Goal: Navigation & Orientation: Find specific page/section

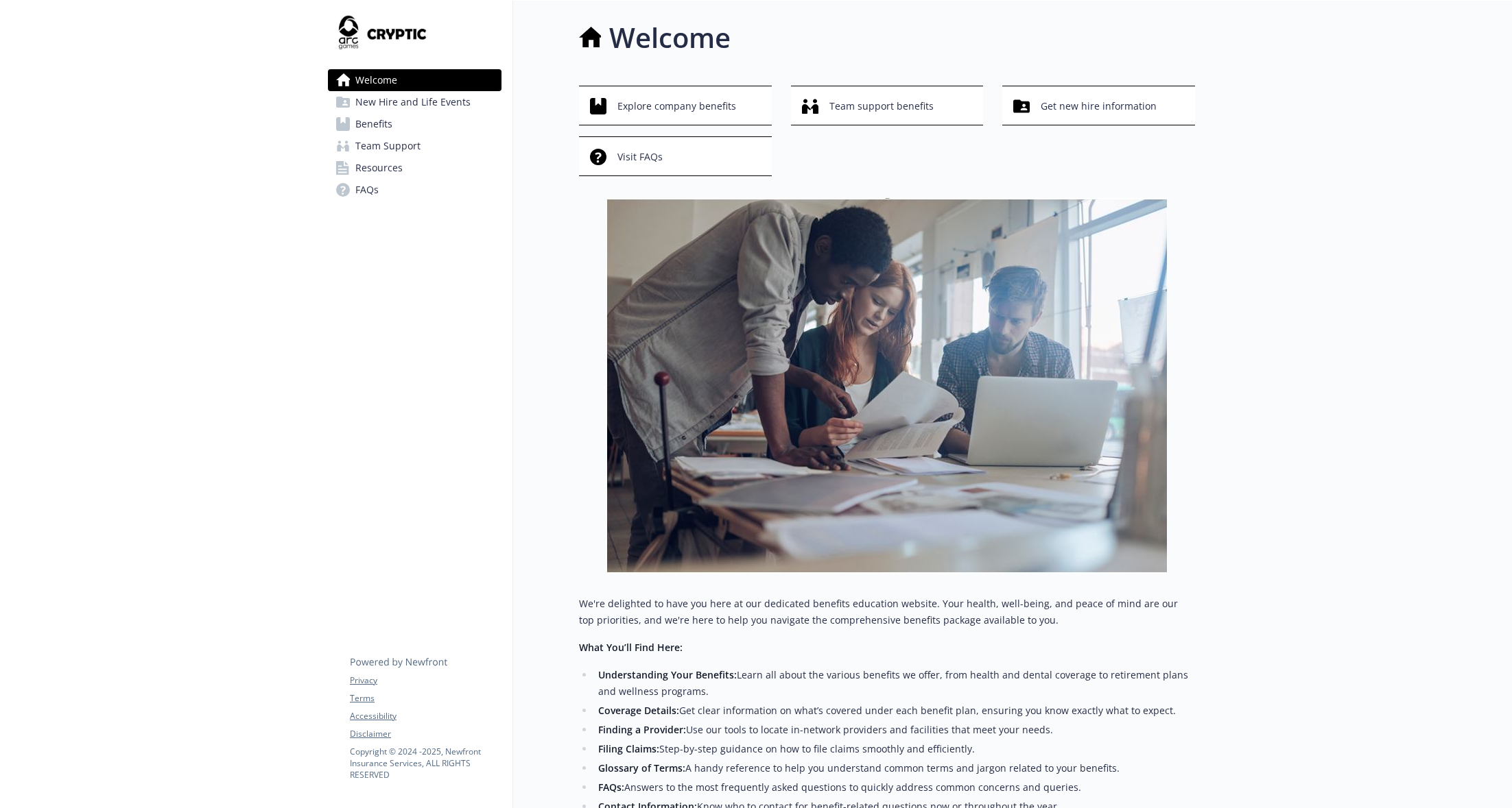
drag, startPoint x: 283, startPoint y: 559, endPoint x: 177, endPoint y: 399, distance: 191.9
click at [177, 399] on div at bounding box center [158, 494] width 317 height 986
drag, startPoint x: 402, startPoint y: 361, endPoint x: 401, endPoint y: 368, distance: 7.1
click at [402, 364] on div "Welcome New Hire and Life Events Benefits Team Support Resources FAQs Privacy T…" at bounding box center [415, 494] width 196 height 986
click at [249, 411] on div at bounding box center [158, 494] width 317 height 986
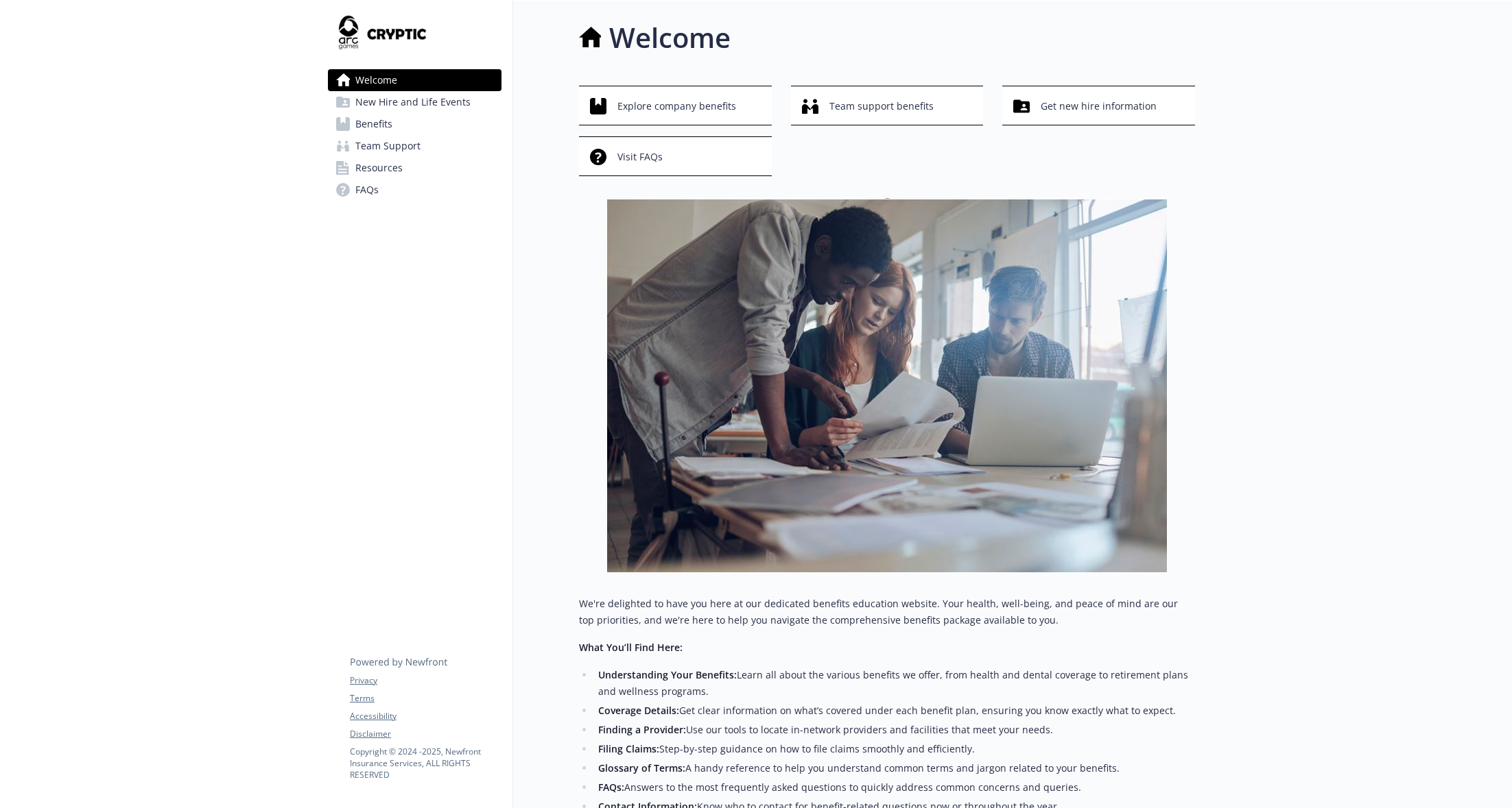
click at [302, 460] on div at bounding box center [158, 494] width 317 height 986
click at [252, 326] on div at bounding box center [158, 494] width 317 height 986
drag, startPoint x: 283, startPoint y: 375, endPoint x: 371, endPoint y: 289, distance: 123.0
click at [283, 375] on div at bounding box center [158, 494] width 317 height 986
drag, startPoint x: 316, startPoint y: 505, endPoint x: 111, endPoint y: 460, distance: 209.9
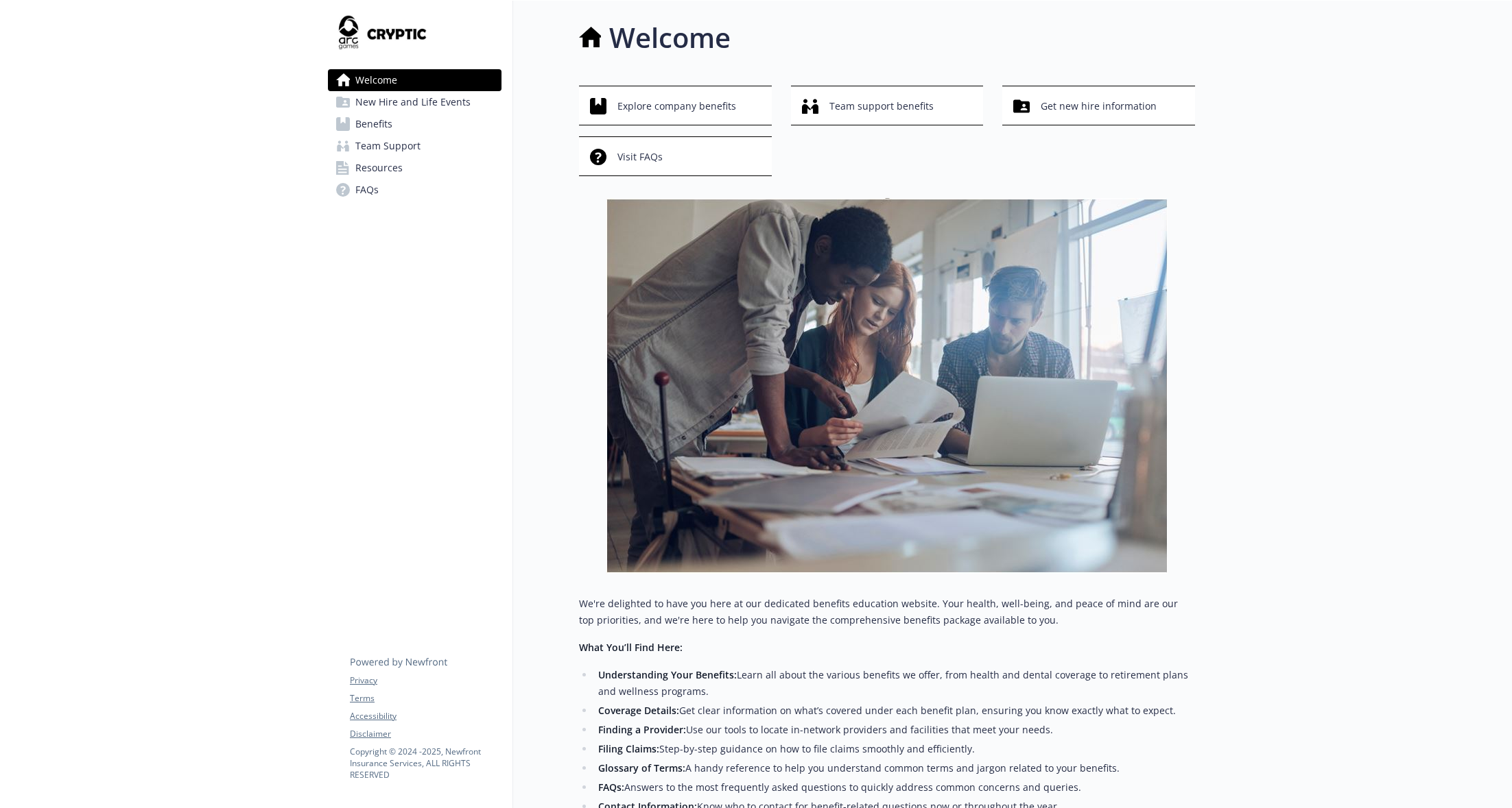
click at [110, 460] on div at bounding box center [158, 494] width 317 height 986
drag, startPoint x: 390, startPoint y: 495, endPoint x: 381, endPoint y: 502, distance: 11.4
drag, startPoint x: 381, startPoint y: 502, endPoint x: 167, endPoint y: 520, distance: 214.8
click at [167, 520] on div at bounding box center [158, 494] width 317 height 986
click at [575, 580] on div "Welcome Explore company benefits Team support benefits Get new hire information…" at bounding box center [853, 453] width 682 height 903
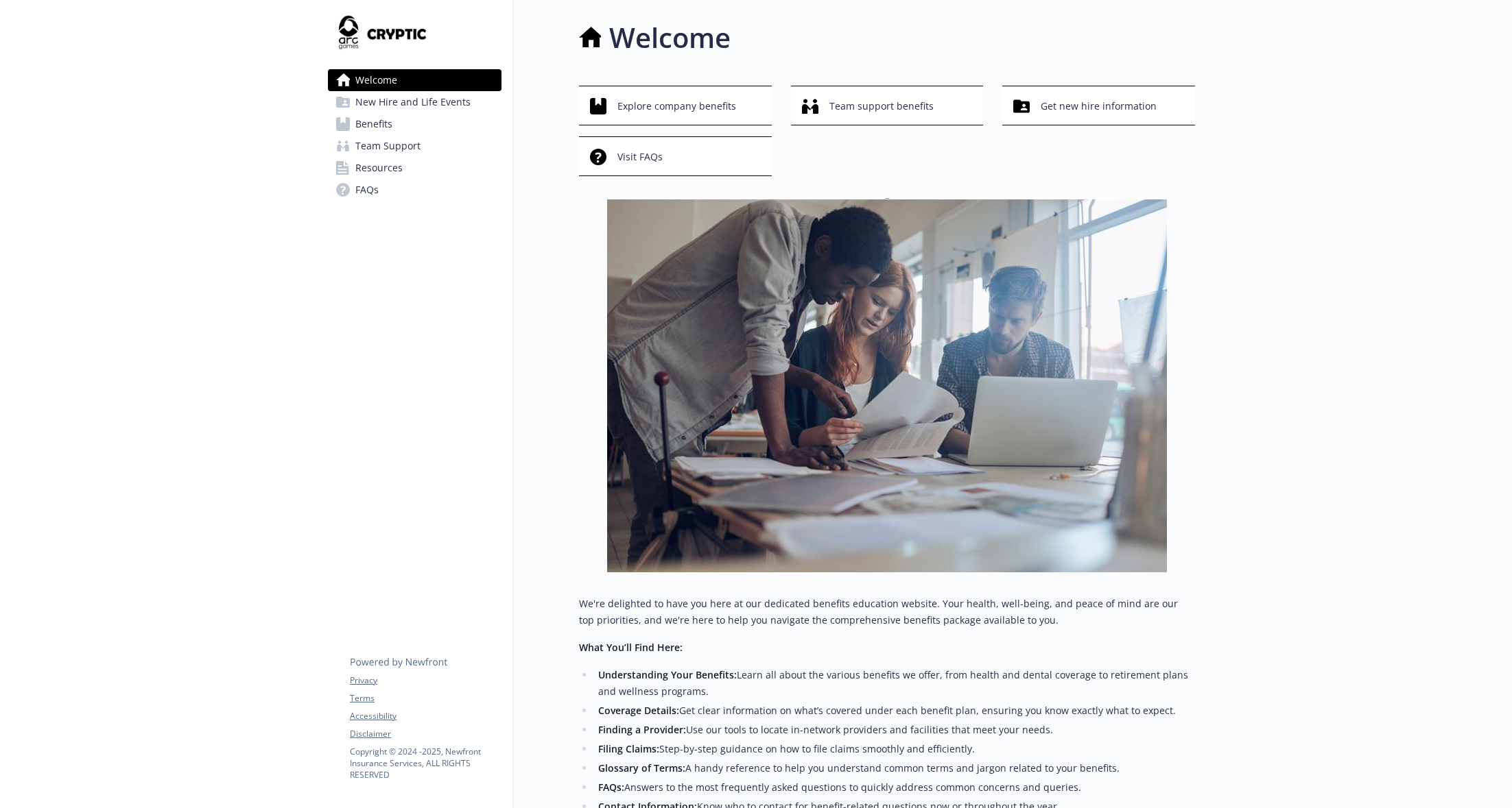
drag, startPoint x: 517, startPoint y: 551, endPoint x: 362, endPoint y: 532, distance: 156.2
click at [363, 534] on div "Welcome New Hire and Life Events Benefits Team Support Resources FAQs Privacy T…" at bounding box center [415, 494] width 196 height 986
drag, startPoint x: 1314, startPoint y: 196, endPoint x: 1289, endPoint y: 153, distance: 49.7
click at [1289, 153] on div at bounding box center [1353, 494] width 317 height 986
